Goal: Information Seeking & Learning: Learn about a topic

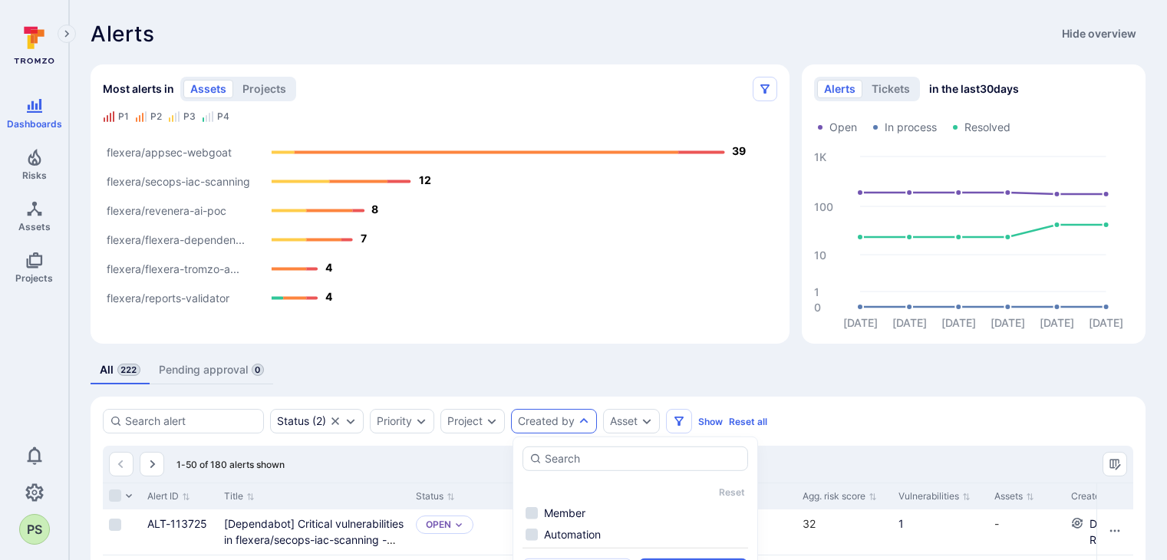
scroll to position [307, 0]
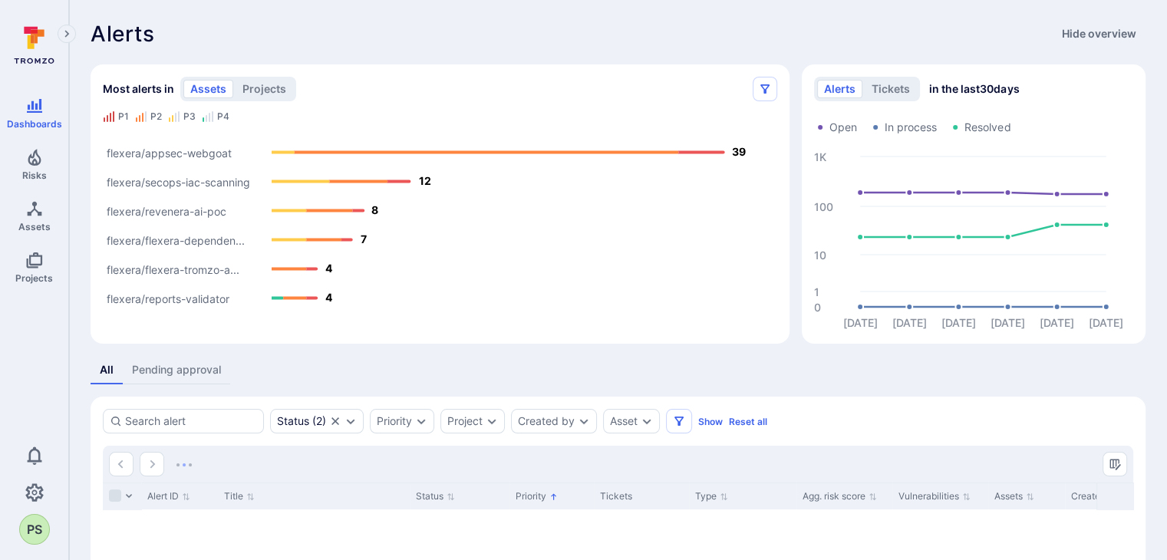
click at [724, 28] on div "Alerts Hide overview" at bounding box center [618, 33] width 1055 height 25
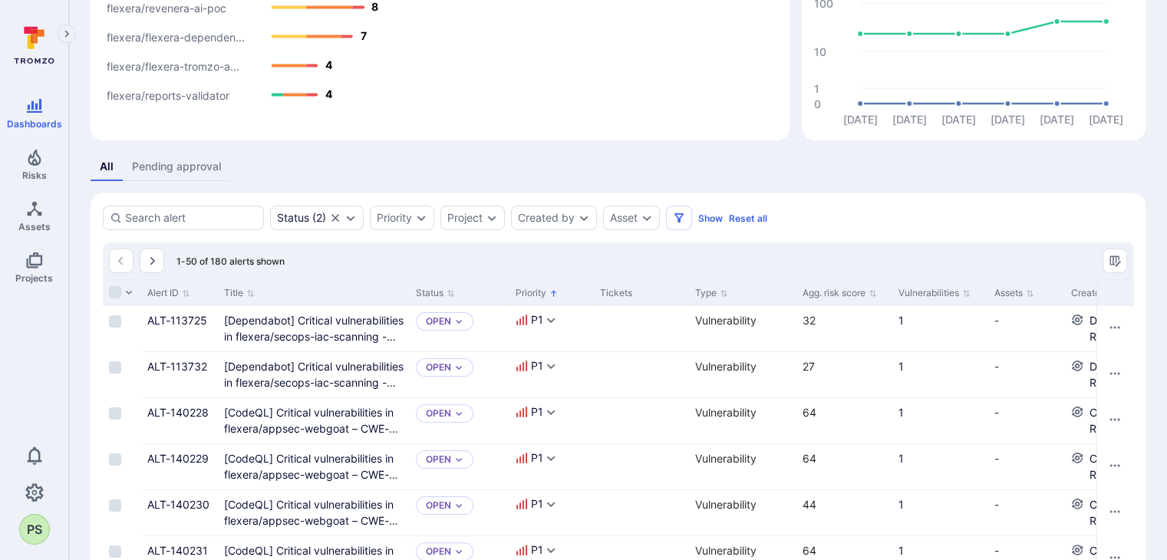
scroll to position [230, 0]
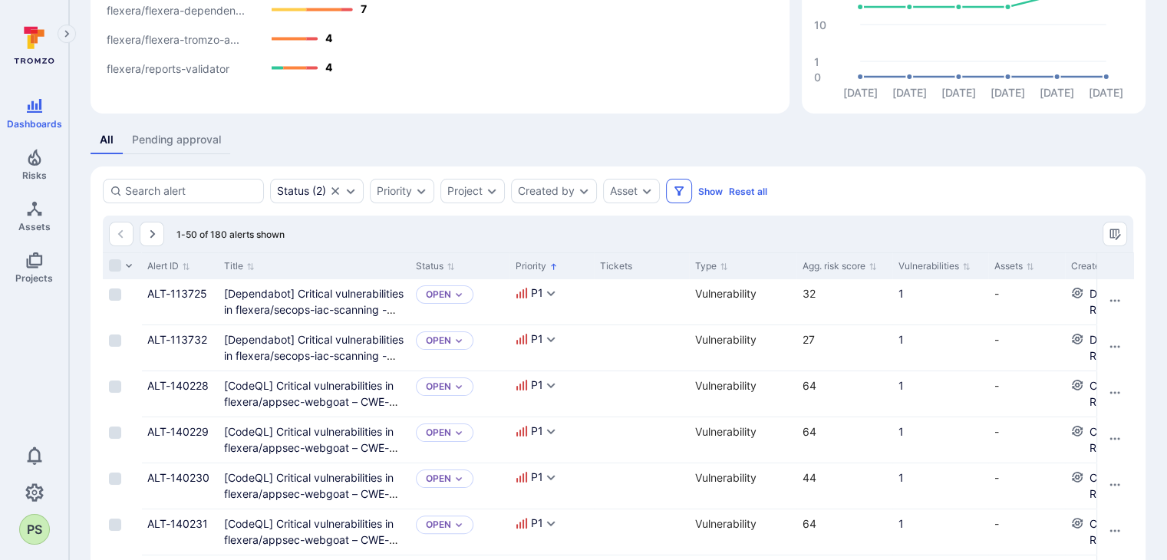
click at [681, 189] on icon "Filters" at bounding box center [679, 191] width 12 height 12
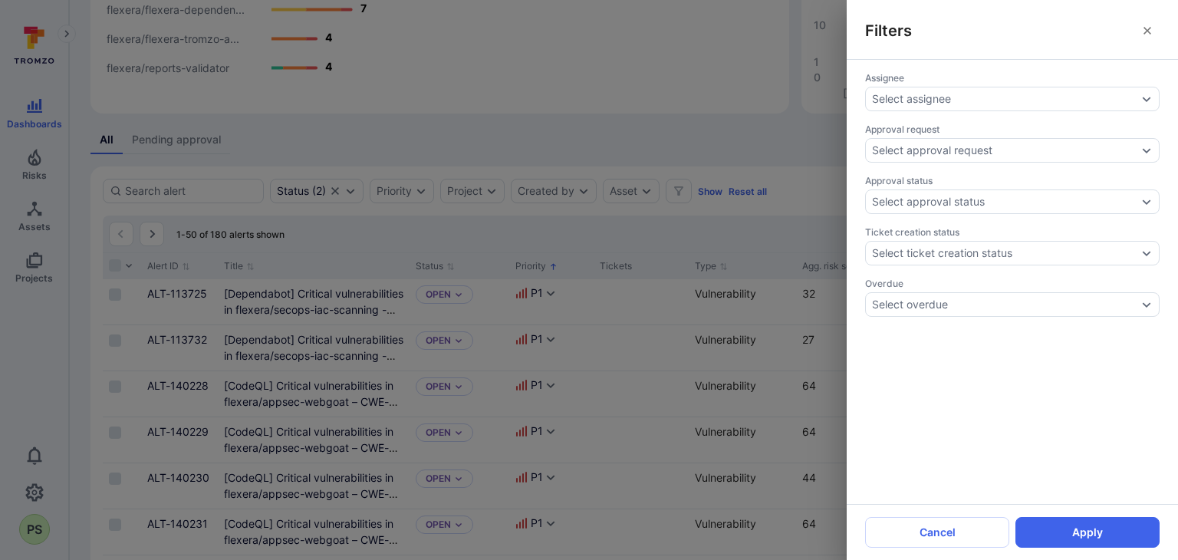
click at [704, 145] on div "Filters Assignee Select assignee Approval request Select approval request Appro…" at bounding box center [589, 280] width 1178 height 560
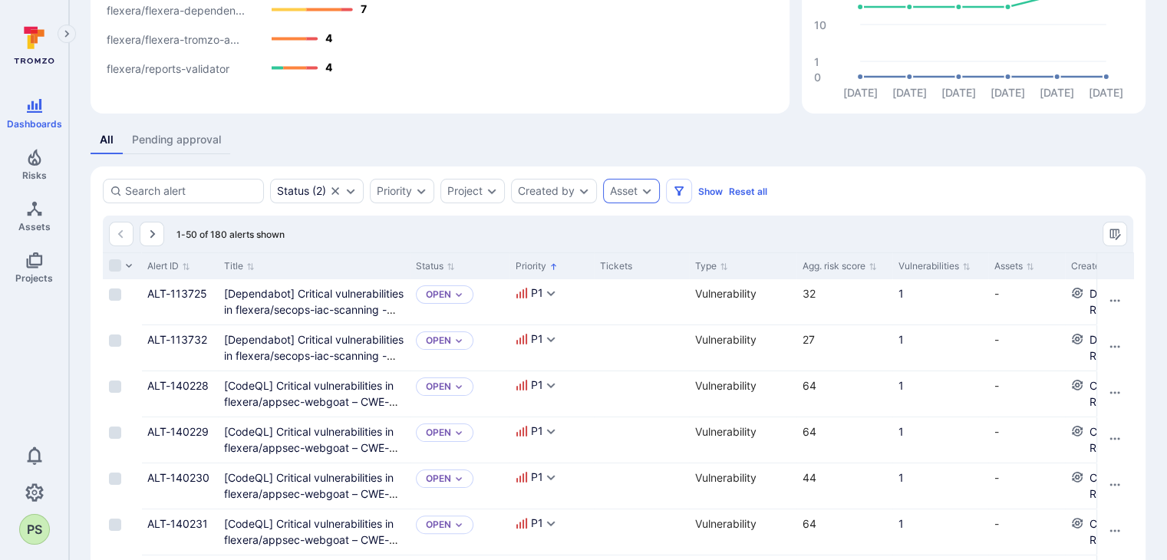
click at [635, 197] on div "Asset" at bounding box center [631, 191] width 57 height 25
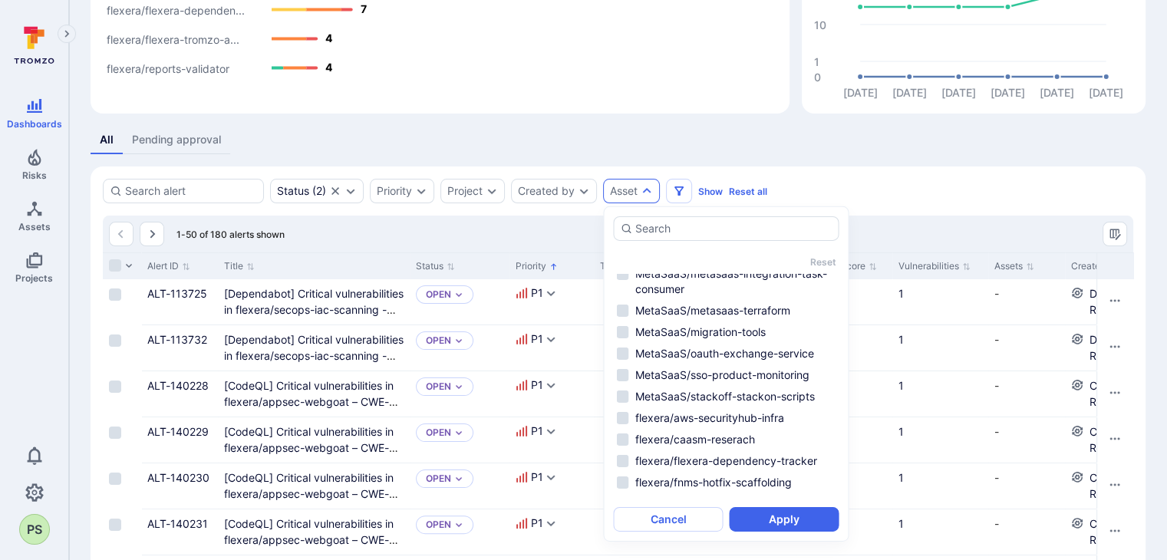
scroll to position [657, 0]
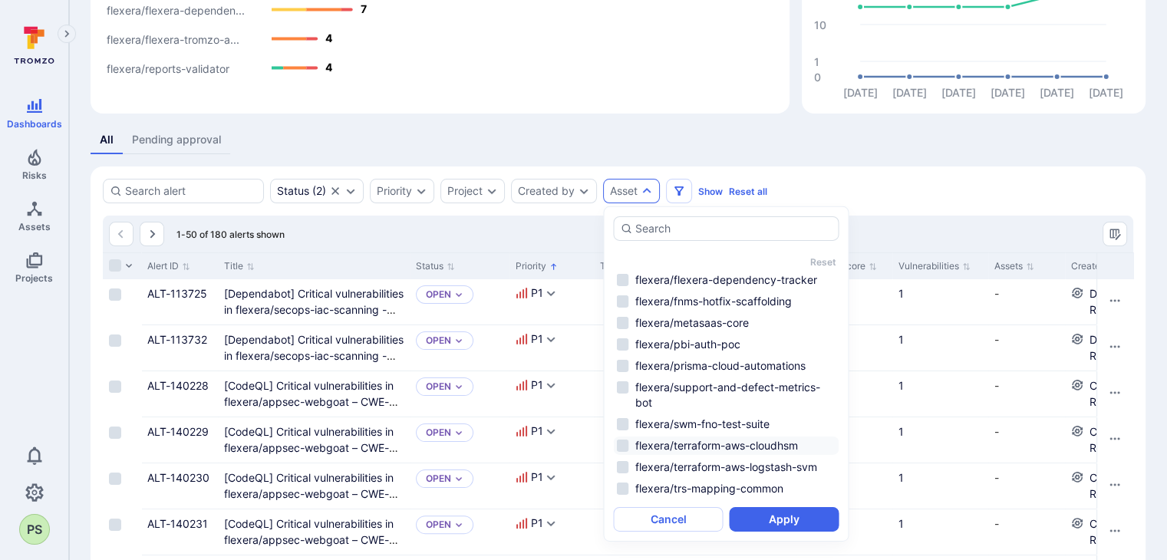
click at [707, 452] on li "flexera/terraform-aws-cloudhsm" at bounding box center [726, 445] width 226 height 18
click at [802, 522] on button "Apply" at bounding box center [784, 519] width 110 height 25
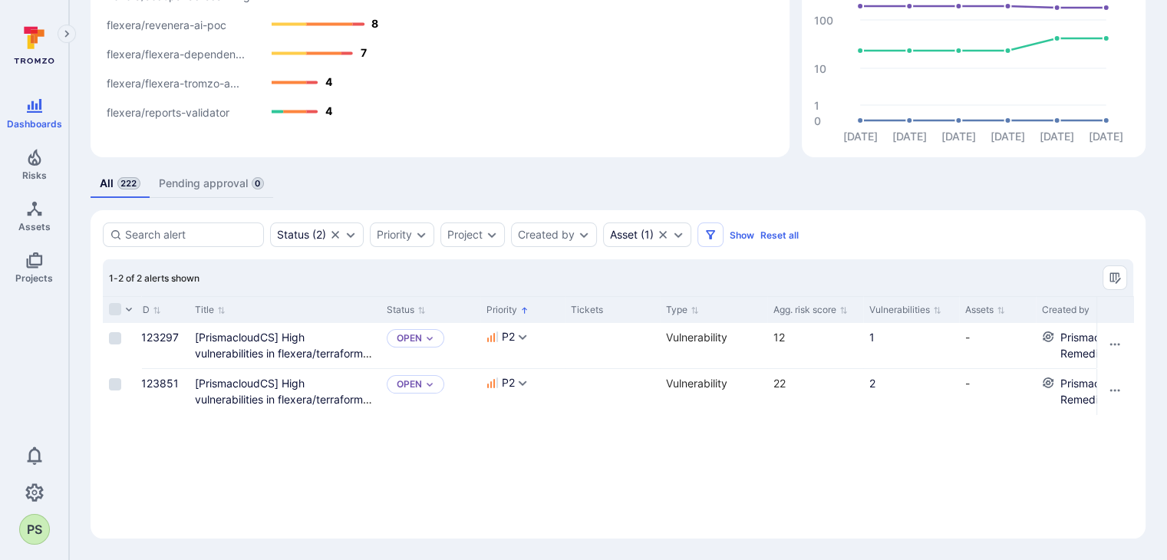
scroll to position [0, 28]
drag, startPoint x: 264, startPoint y: 343, endPoint x: 252, endPoint y: 354, distance: 16.3
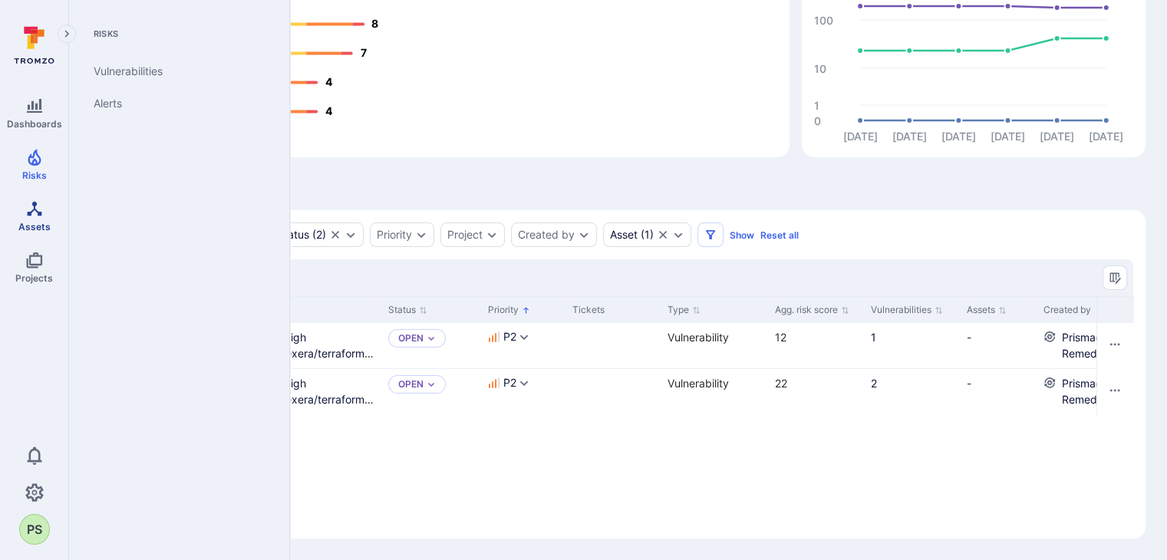
click at [31, 206] on icon "Assets" at bounding box center [34, 208] width 18 height 18
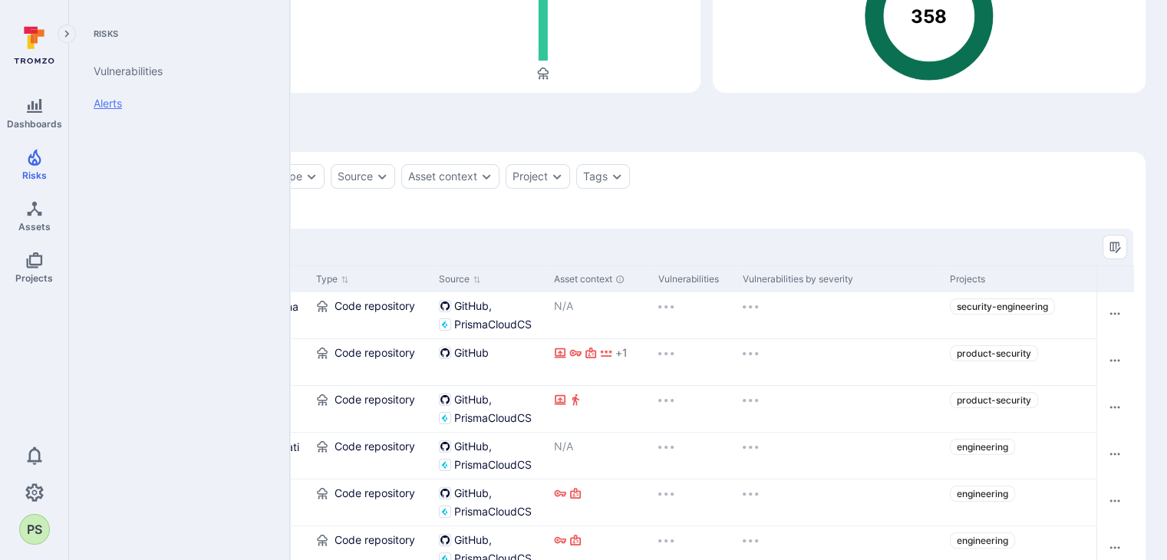
scroll to position [186, 0]
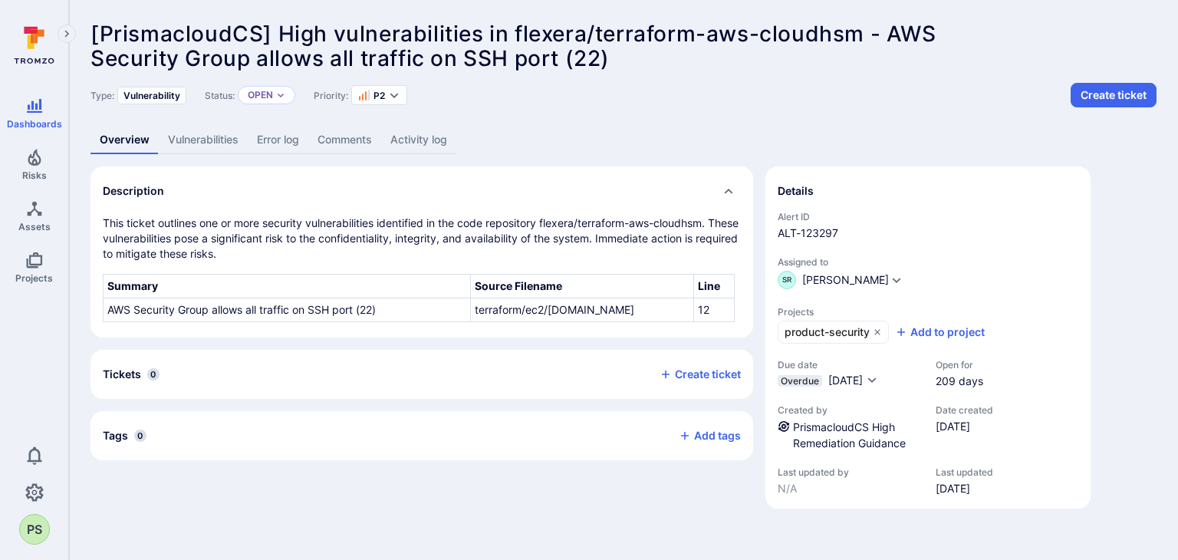
click at [218, 145] on link "Vulnerabilities" at bounding box center [203, 140] width 89 height 28
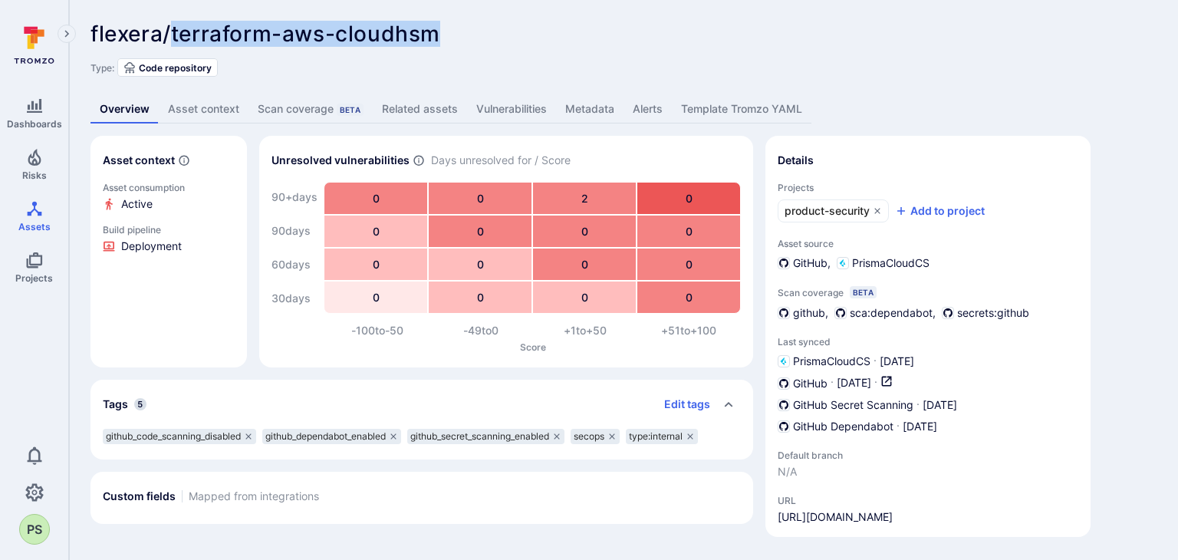
drag, startPoint x: 442, startPoint y: 31, endPoint x: 172, endPoint y: 31, distance: 270.0
click at [172, 31] on div "flexera/terraform-aws-cloudhsm ... Show more" at bounding box center [514, 33] width 847 height 25
copy span "terraform-aws-cloudhsm"
